Goal: Information Seeking & Learning: Find specific fact

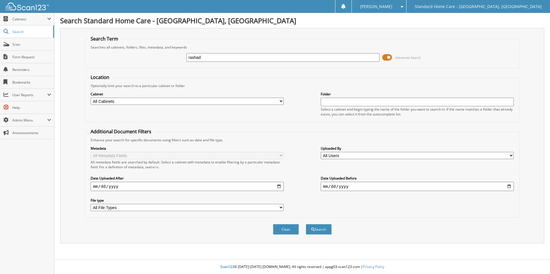
type input "rashad"
click at [306, 224] on button "Search" at bounding box center [319, 229] width 26 height 11
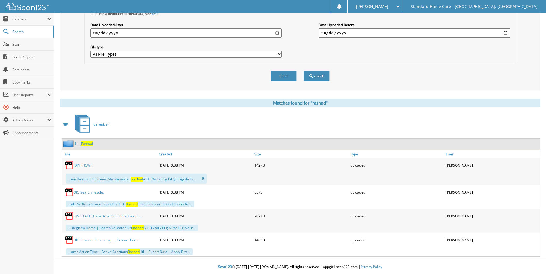
click at [87, 146] on span "Rashad" at bounding box center [87, 144] width 12 height 5
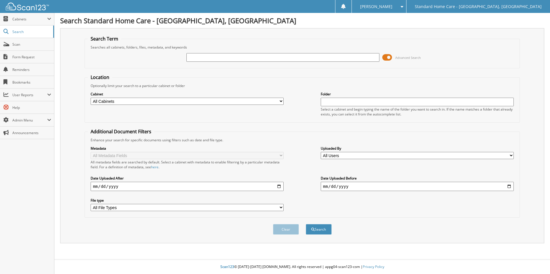
click at [245, 55] on input "text" at bounding box center [282, 57] width 193 height 9
type input "dawn"
click at [306, 224] on button "Search" at bounding box center [319, 229] width 26 height 11
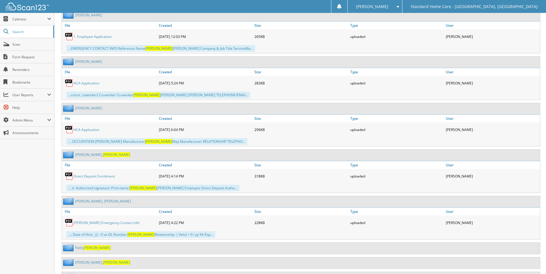
scroll to position [401, 0]
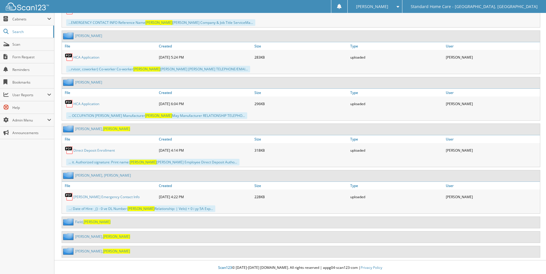
click at [87, 217] on div "Field, Dawn" at bounding box center [301, 222] width 478 height 11
click at [89, 220] on span "Dawn" at bounding box center [96, 222] width 27 height 5
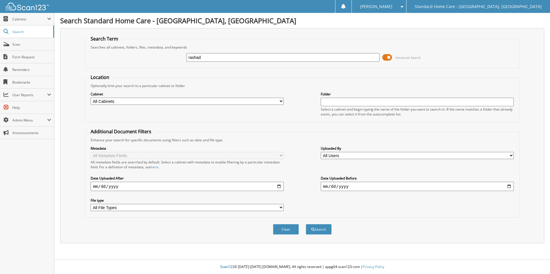
type input "rashad"
click at [306, 224] on button "Search" at bounding box center [319, 229] width 26 height 11
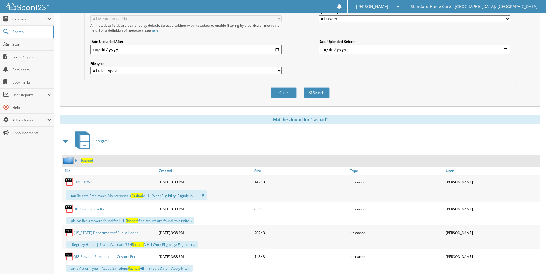
scroll to position [154, 0]
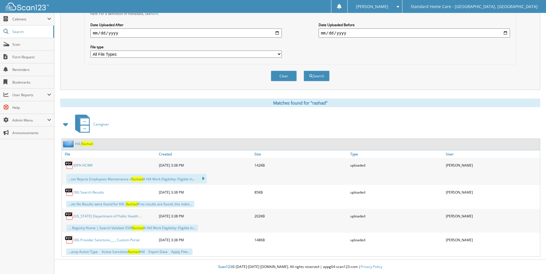
click at [82, 142] on span "Rashad" at bounding box center [87, 144] width 12 height 5
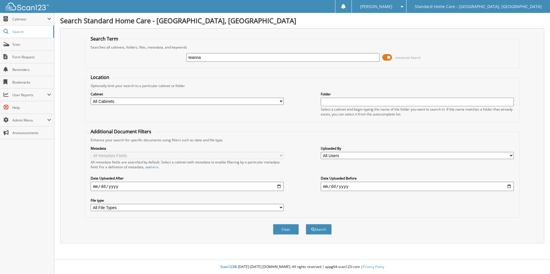
type input "teanna"
click at [306, 224] on button "Search" at bounding box center [319, 229] width 26 height 11
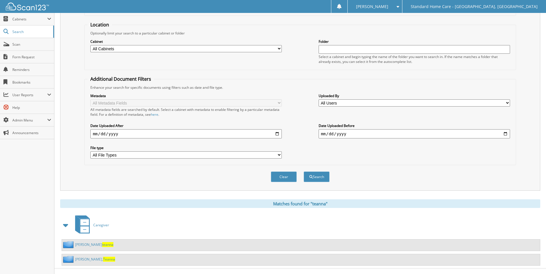
scroll to position [62, 0]
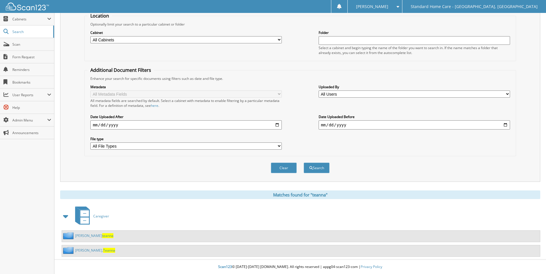
click at [84, 251] on link "Thomas, Teanna" at bounding box center [95, 250] width 40 height 5
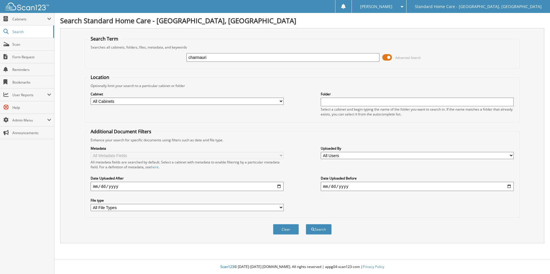
type input "charmauri"
click at [306, 224] on button "Search" at bounding box center [319, 229] width 26 height 11
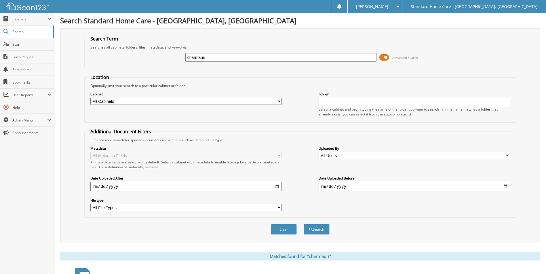
scroll to position [47, 0]
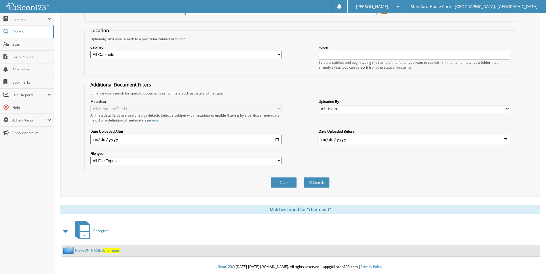
click at [103, 249] on span "Charmauri" at bounding box center [111, 250] width 17 height 5
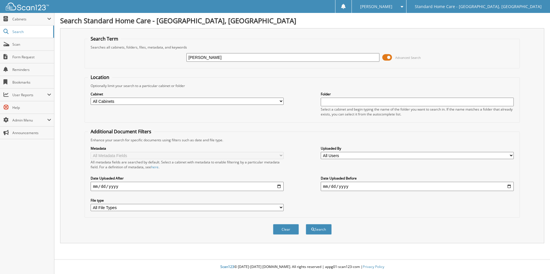
type input "denise"
click at [306, 224] on button "Search" at bounding box center [319, 229] width 26 height 11
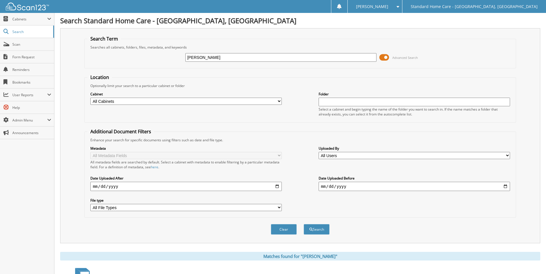
click at [234, 56] on input "denise" at bounding box center [280, 57] width 191 height 9
type input "garrett"
click at [304, 224] on button "Search" at bounding box center [317, 229] width 26 height 11
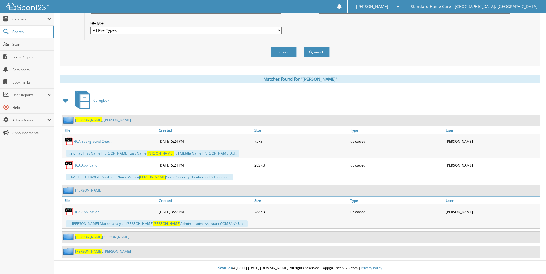
scroll to position [179, 0]
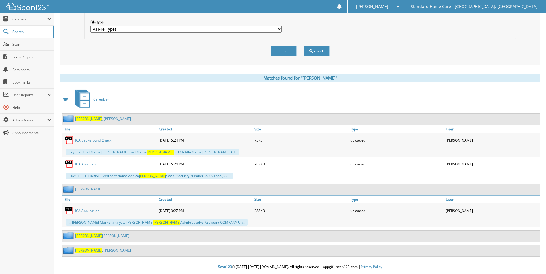
click at [93, 237] on link "Garrett e, Denise" at bounding box center [102, 236] width 54 height 5
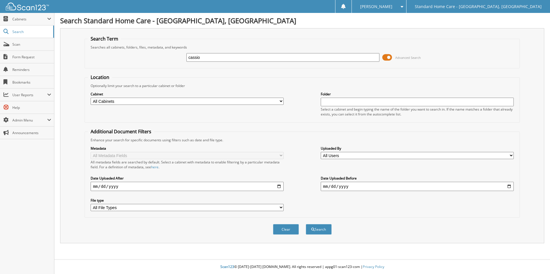
type input "cassio"
click at [306, 224] on button "Search" at bounding box center [319, 229] width 26 height 11
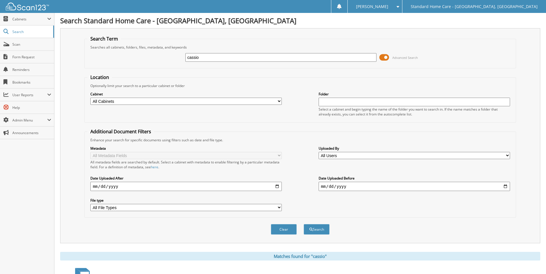
click at [222, 63] on div "cassio Advanced Search" at bounding box center [299, 58] width 425 height 16
click at [222, 61] on input "cassio" at bounding box center [280, 57] width 191 height 9
click at [221, 60] on input "cassio" at bounding box center [280, 57] width 191 height 9
click at [221, 67] on fieldset "Search Term Searches all cabinets, folders, files, metadata, and keywords aly A…" at bounding box center [299, 52] width 431 height 33
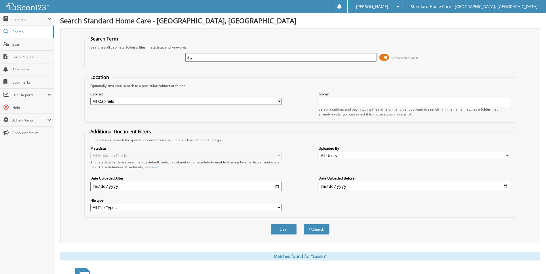
click at [217, 56] on input "aly" at bounding box center [280, 57] width 191 height 9
type input "alyza"
click at [304, 224] on button "Search" at bounding box center [317, 229] width 26 height 11
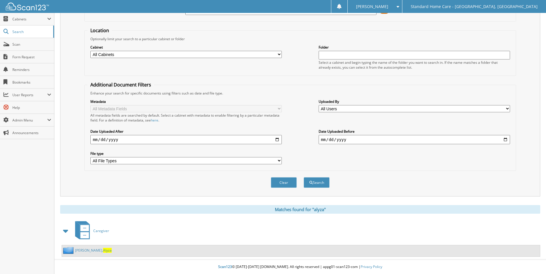
click at [103, 251] on span "Alyza" at bounding box center [107, 250] width 9 height 5
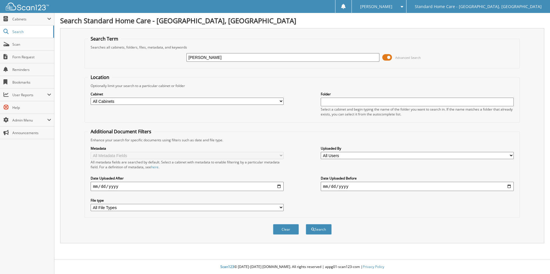
type input "[PERSON_NAME]"
click at [306, 224] on button "Search" at bounding box center [319, 229] width 26 height 11
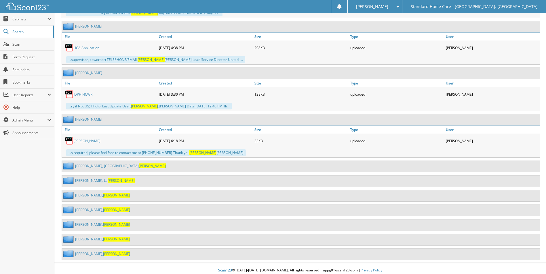
scroll to position [415, 0]
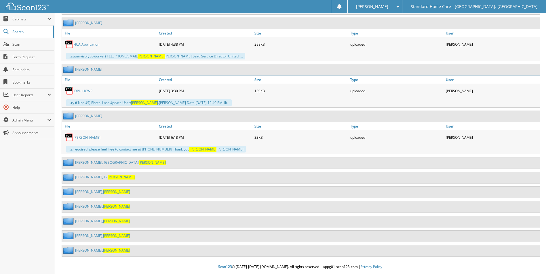
click at [82, 235] on link "[PERSON_NAME]" at bounding box center [102, 236] width 55 height 5
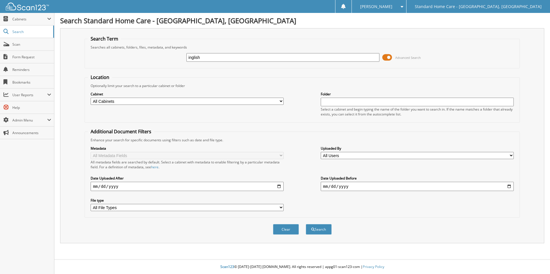
type input "inglish"
click at [306, 224] on button "Search" at bounding box center [319, 229] width 26 height 11
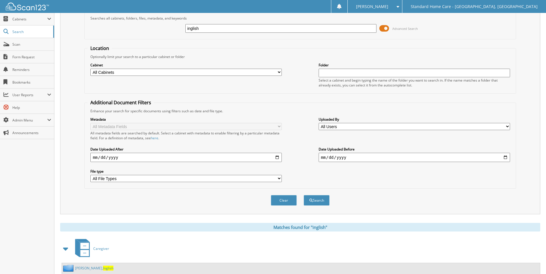
scroll to position [47, 0]
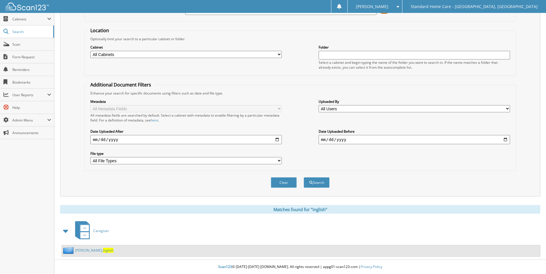
click at [87, 256] on div "[PERSON_NAME], [PERSON_NAME]" at bounding box center [301, 251] width 478 height 11
click at [86, 252] on link "Wilkerson, Inglish" at bounding box center [94, 250] width 38 height 5
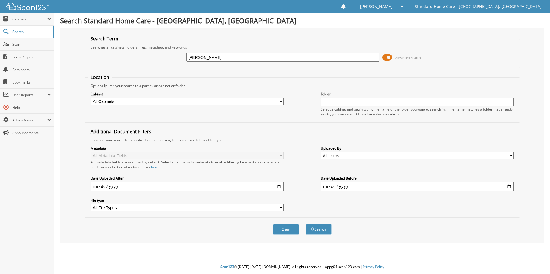
type input "[PERSON_NAME]"
click at [306, 224] on button "Search" at bounding box center [319, 229] width 26 height 11
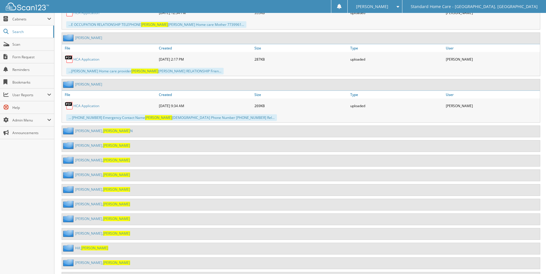
scroll to position [1610, 0]
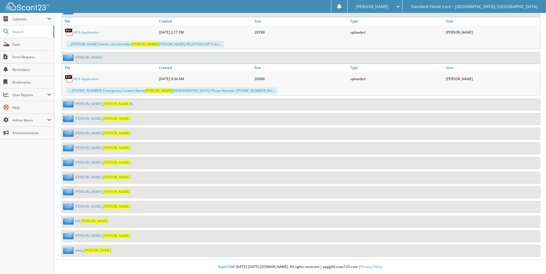
click at [103, 147] on span "Kimberly" at bounding box center [116, 148] width 27 height 5
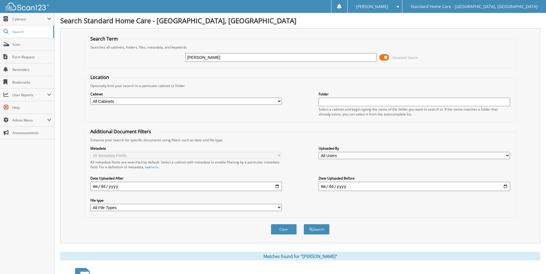
click at [191, 59] on input "kimberly" at bounding box center [280, 57] width 191 height 9
type input "[PERSON_NAME]"
click at [304, 224] on button "Search" at bounding box center [317, 229] width 26 height 11
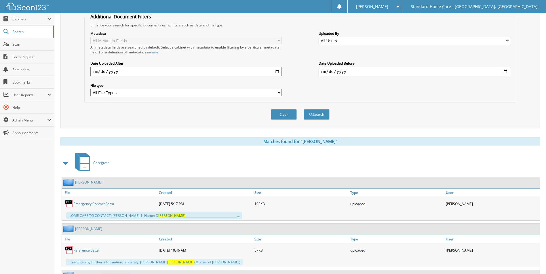
scroll to position [140, 0]
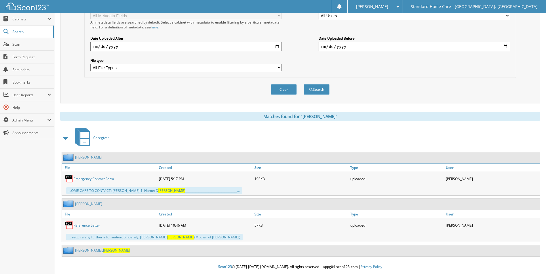
click at [80, 249] on link "[PERSON_NAME]" at bounding box center [102, 250] width 55 height 5
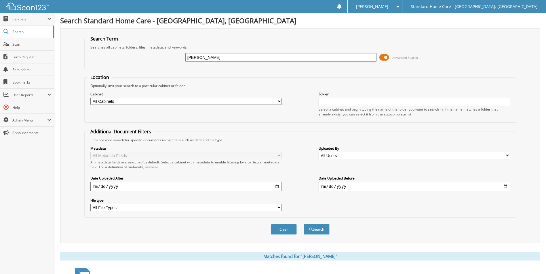
click at [252, 57] on input "[PERSON_NAME]" at bounding box center [280, 57] width 191 height 9
click at [253, 57] on input "[PERSON_NAME]" at bounding box center [280, 57] width 191 height 9
type input "valia"
click at [304, 224] on button "Search" at bounding box center [317, 229] width 26 height 11
click at [220, 54] on input "valia" at bounding box center [280, 57] width 191 height 9
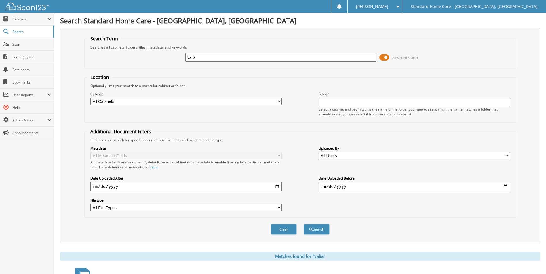
type input "o"
type input "holst"
click at [304, 224] on button "Search" at bounding box center [317, 229] width 26 height 11
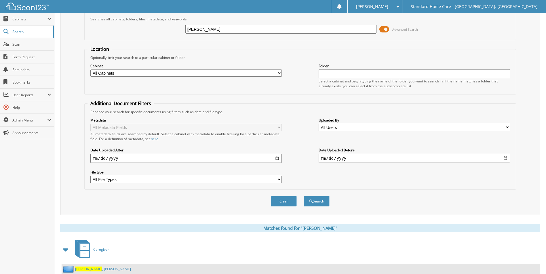
scroll to position [47, 0]
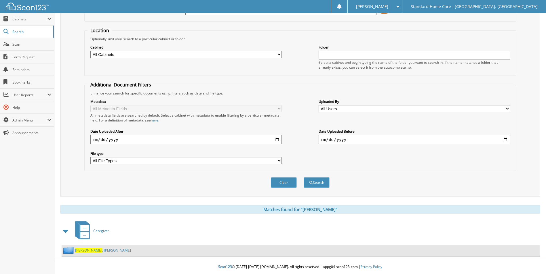
click at [82, 249] on span "Holst" at bounding box center [88, 250] width 27 height 5
